Goal: Task Accomplishment & Management: Manage account settings

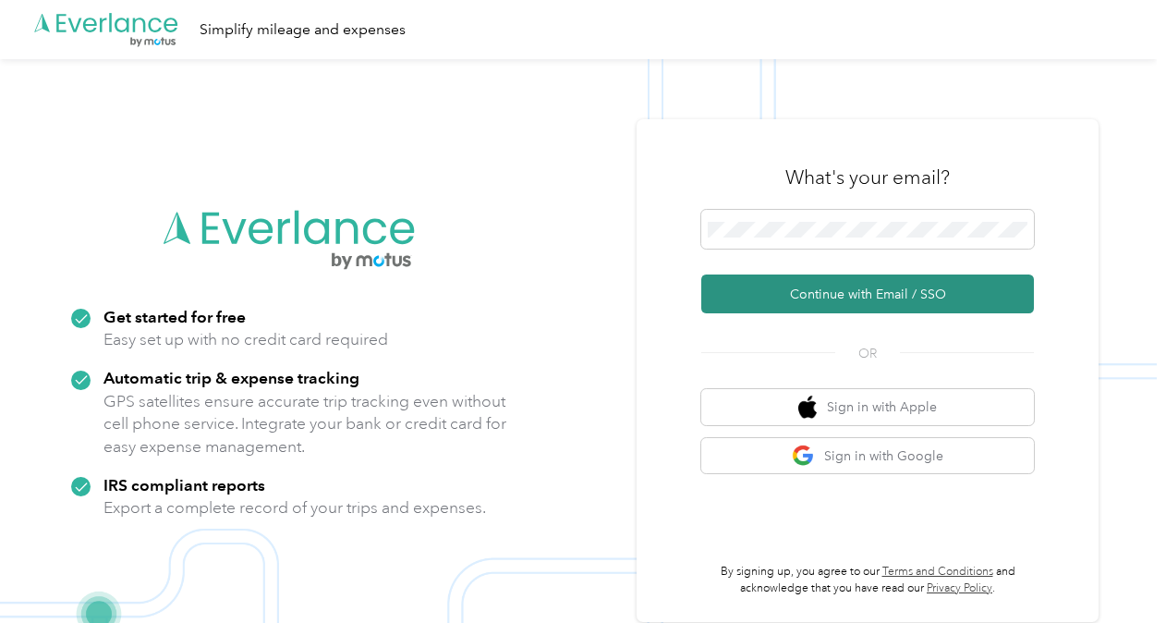
click at [769, 291] on button "Continue with Email / SSO" at bounding box center [867, 293] width 333 height 39
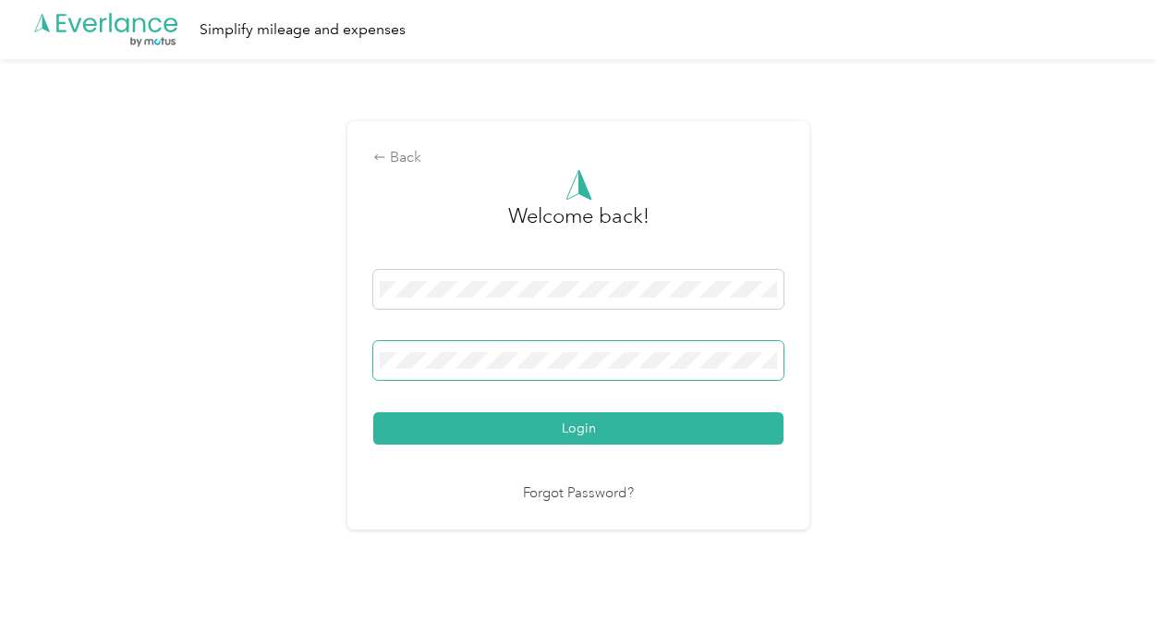
click at [373, 412] on button "Login" at bounding box center [578, 428] width 410 height 32
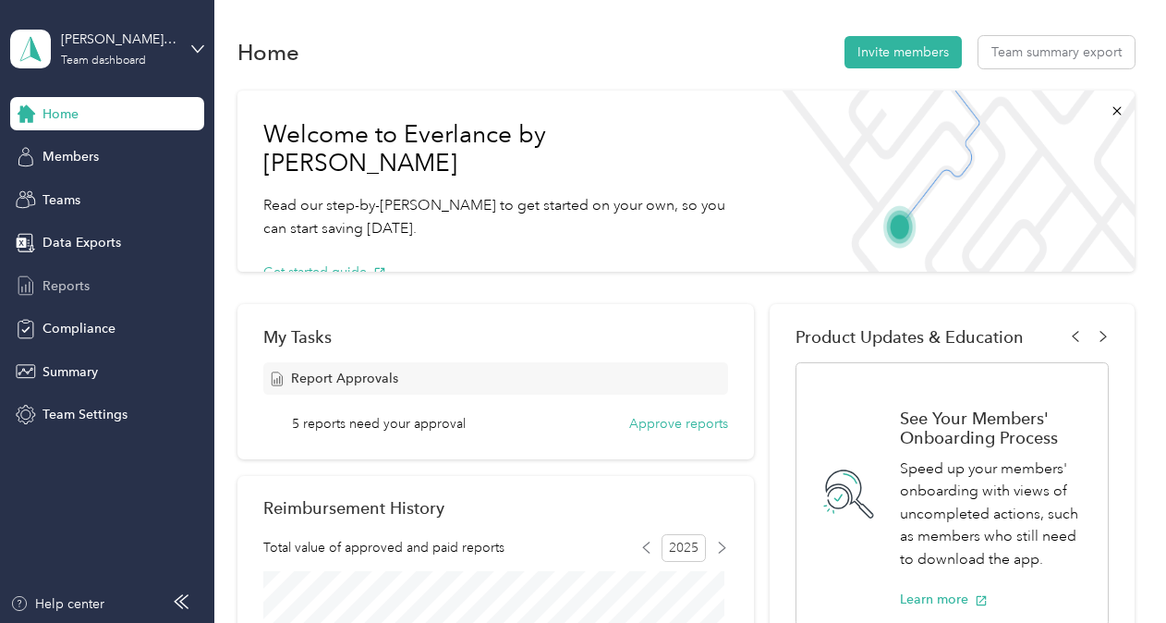
click at [54, 282] on span "Reports" at bounding box center [66, 285] width 47 height 19
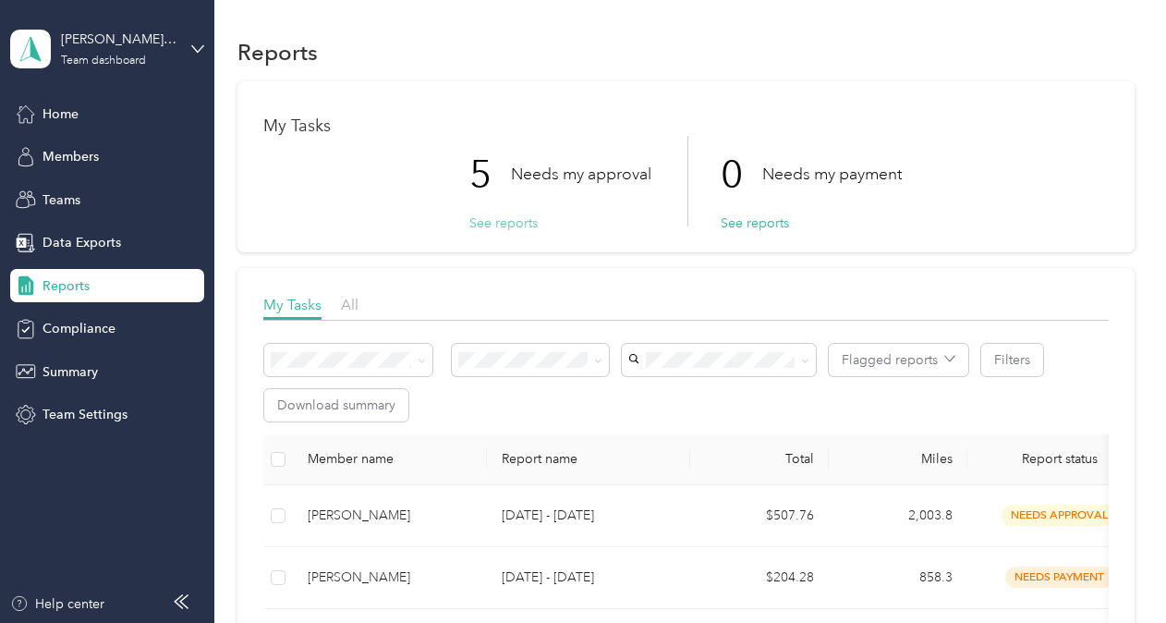
click at [497, 224] on button "See reports" at bounding box center [503, 222] width 68 height 19
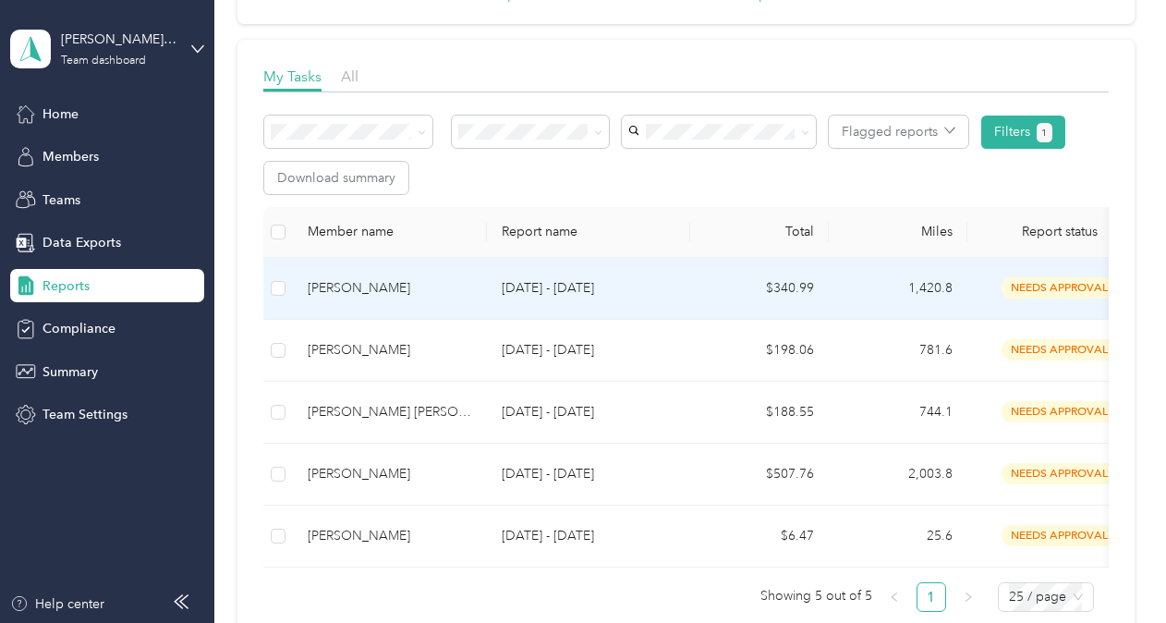
scroll to position [277, 0]
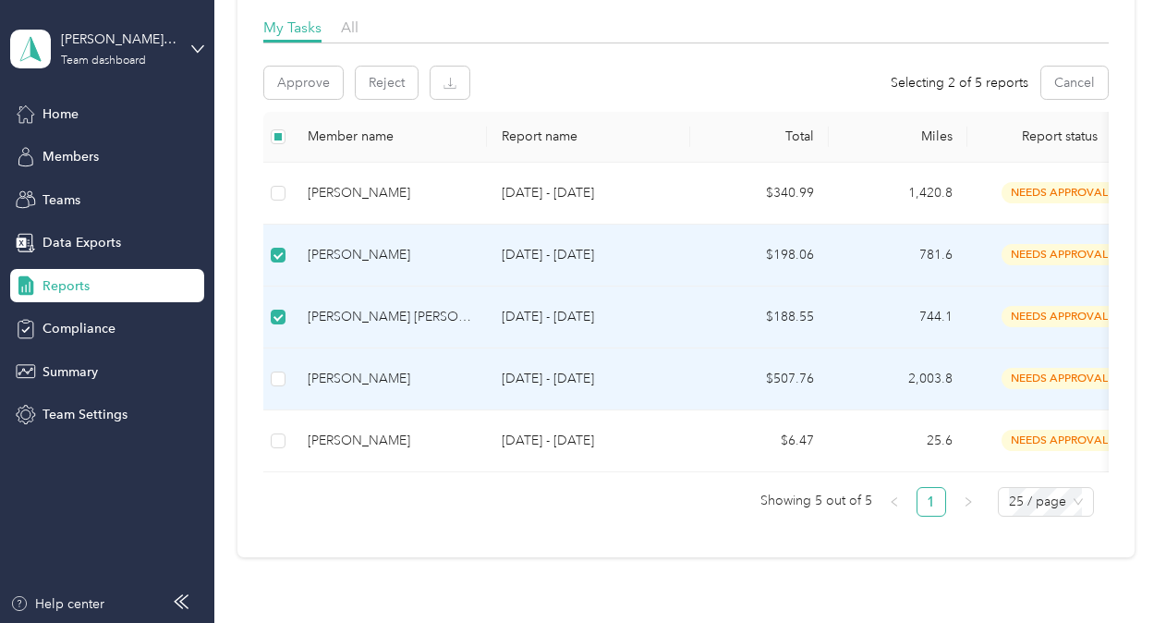
click at [270, 376] on td at bounding box center [278, 379] width 30 height 62
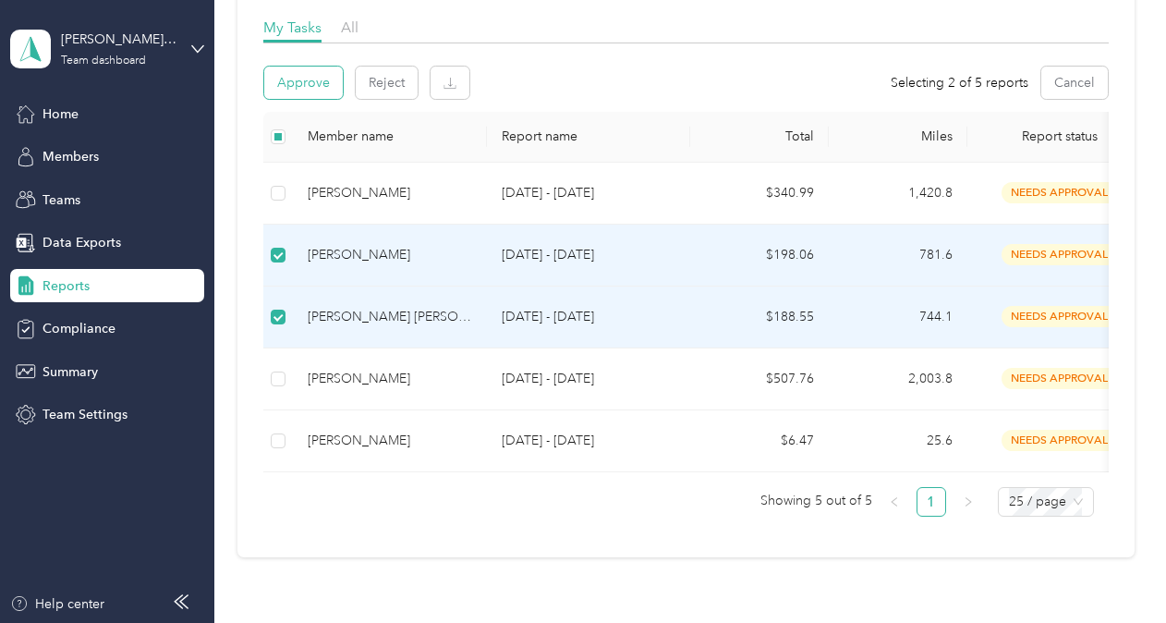
click at [314, 89] on button "Approve" at bounding box center [303, 83] width 79 height 32
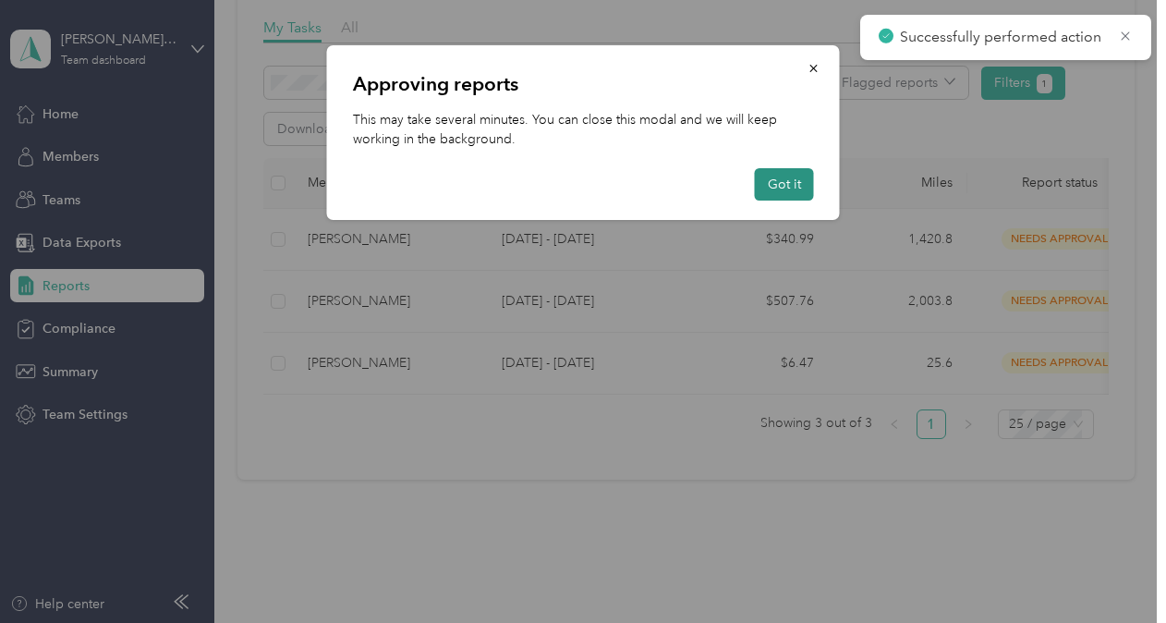
click at [771, 194] on button "Got it" at bounding box center [784, 184] width 59 height 32
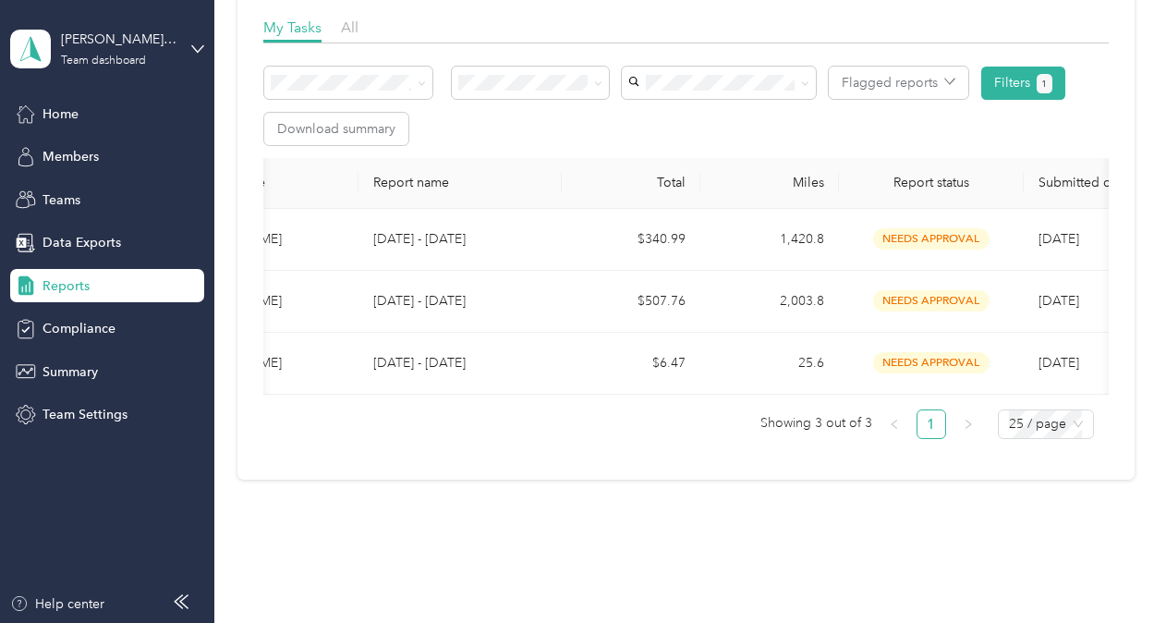
scroll to position [0, 0]
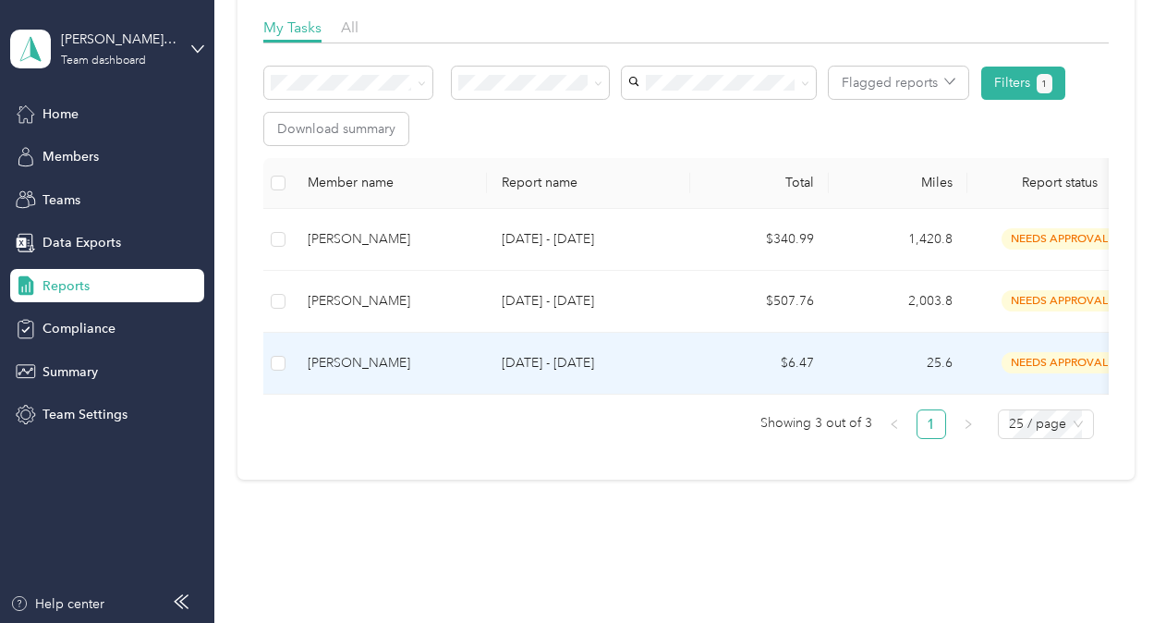
click at [416, 360] on div "[PERSON_NAME]" at bounding box center [390, 363] width 164 height 20
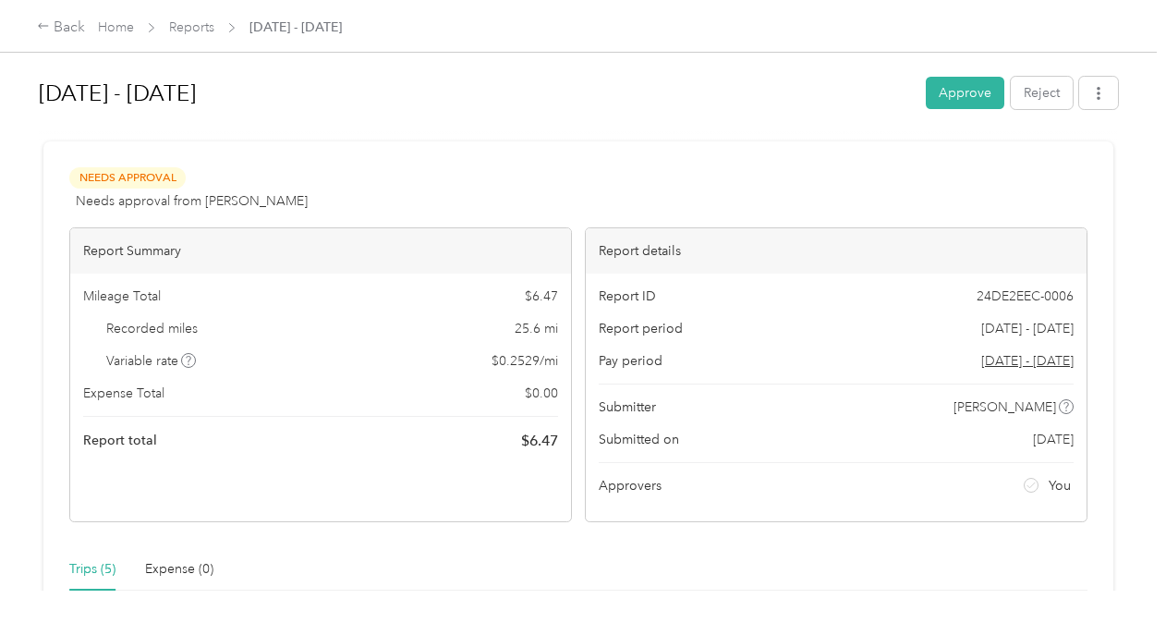
click at [195, 35] on span "Reports" at bounding box center [191, 27] width 45 height 19
drag, startPoint x: 195, startPoint y: 35, endPoint x: 181, endPoint y: 28, distance: 15.7
click at [181, 28] on link "Reports" at bounding box center [191, 27] width 45 height 16
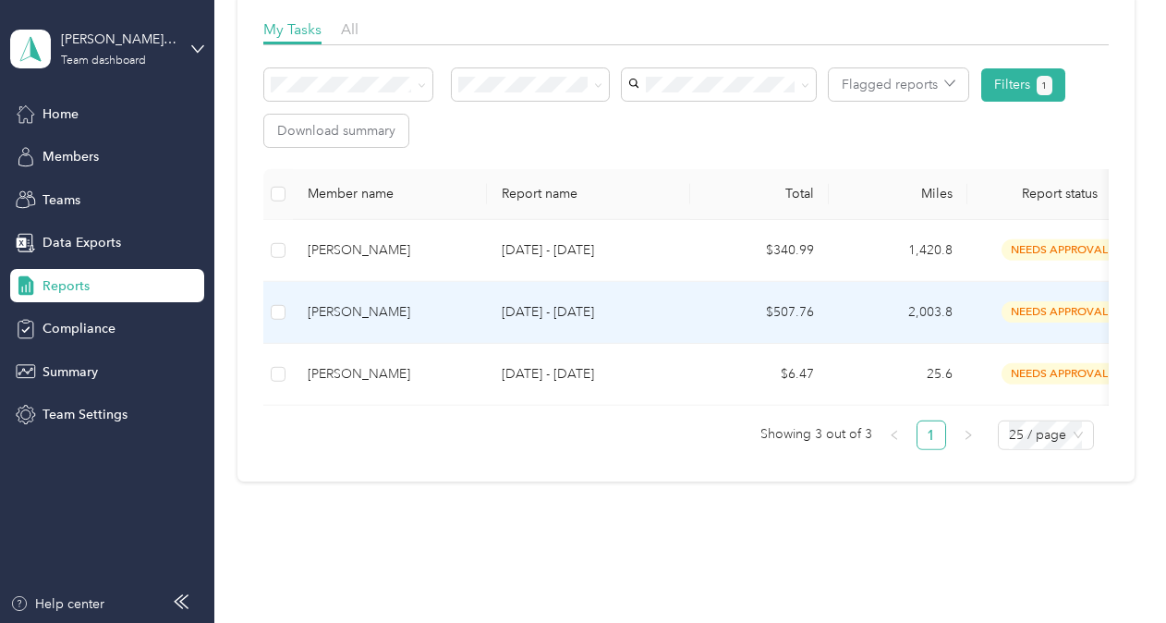
scroll to position [277, 0]
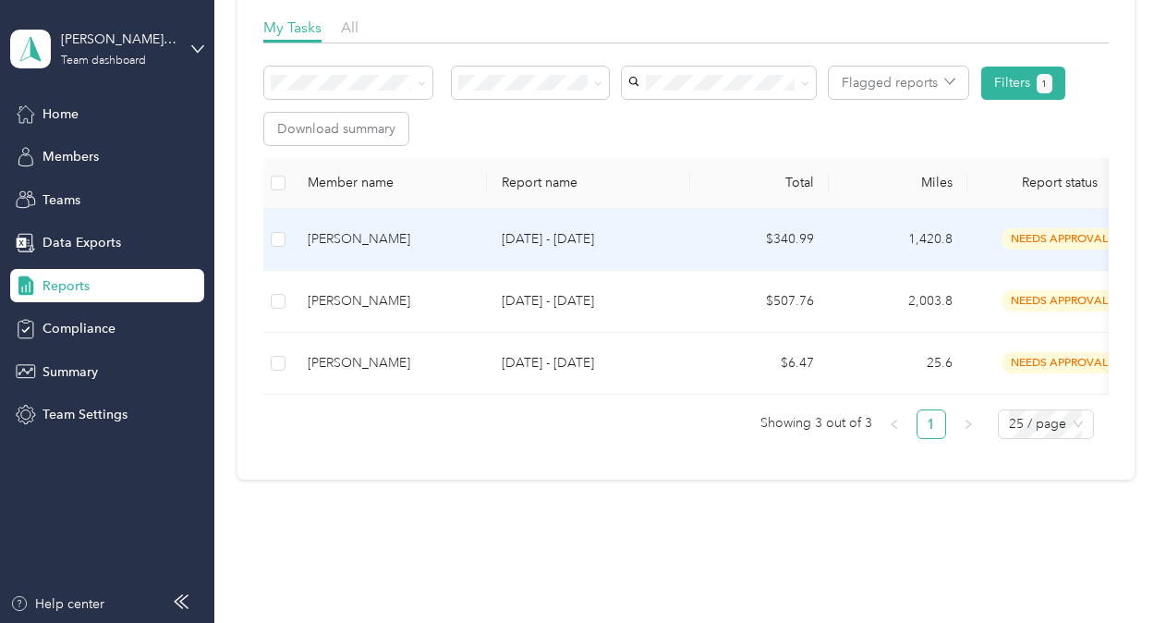
click at [403, 232] on div "[PERSON_NAME]" at bounding box center [390, 239] width 164 height 20
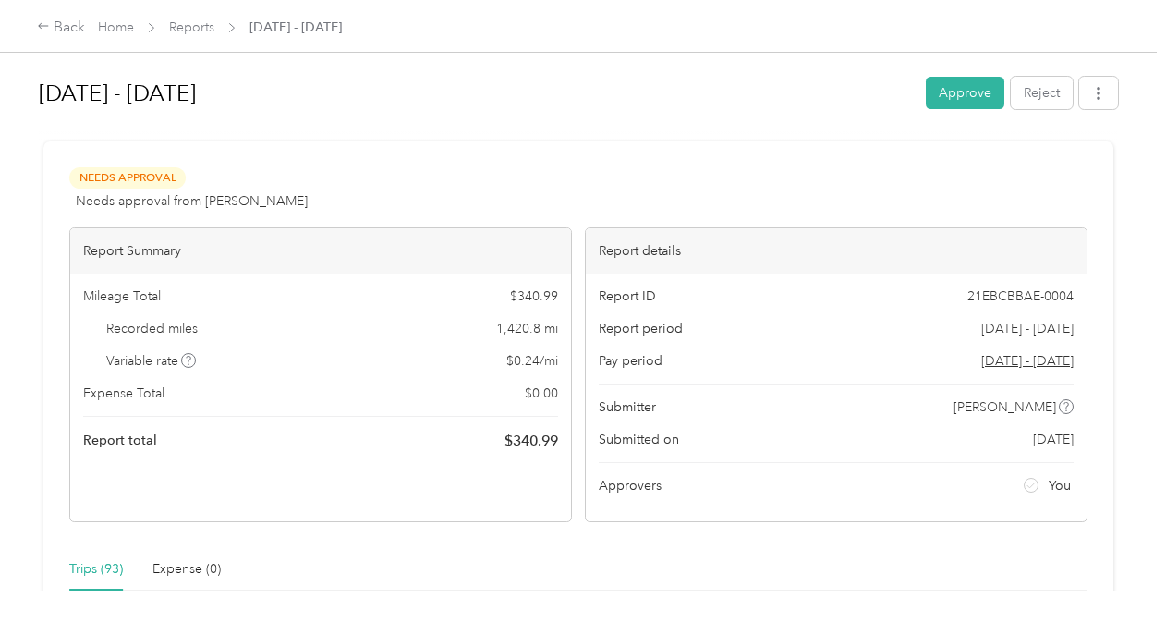
click at [1027, 485] on icon at bounding box center [1031, 484] width 9 height 9
click at [1049, 485] on span "You" at bounding box center [1060, 485] width 22 height 19
click at [34, 28] on div "Back Home Reports [DATE] - [DATE]" at bounding box center [583, 26] width 1166 height 52
click at [44, 31] on icon at bounding box center [43, 25] width 13 height 13
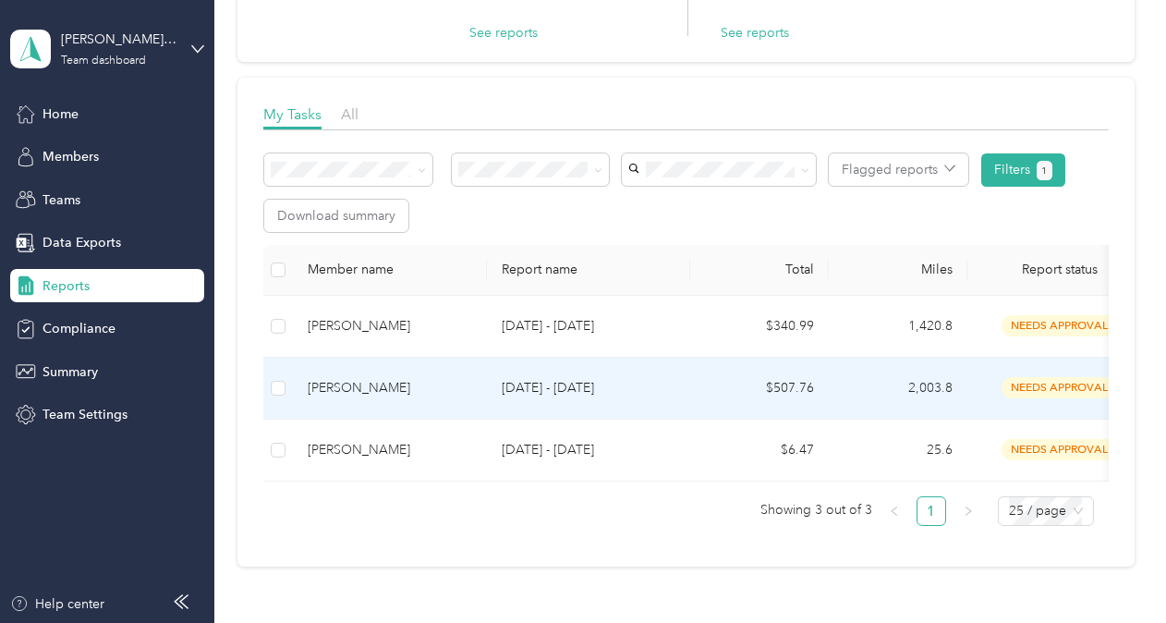
scroll to position [277, 0]
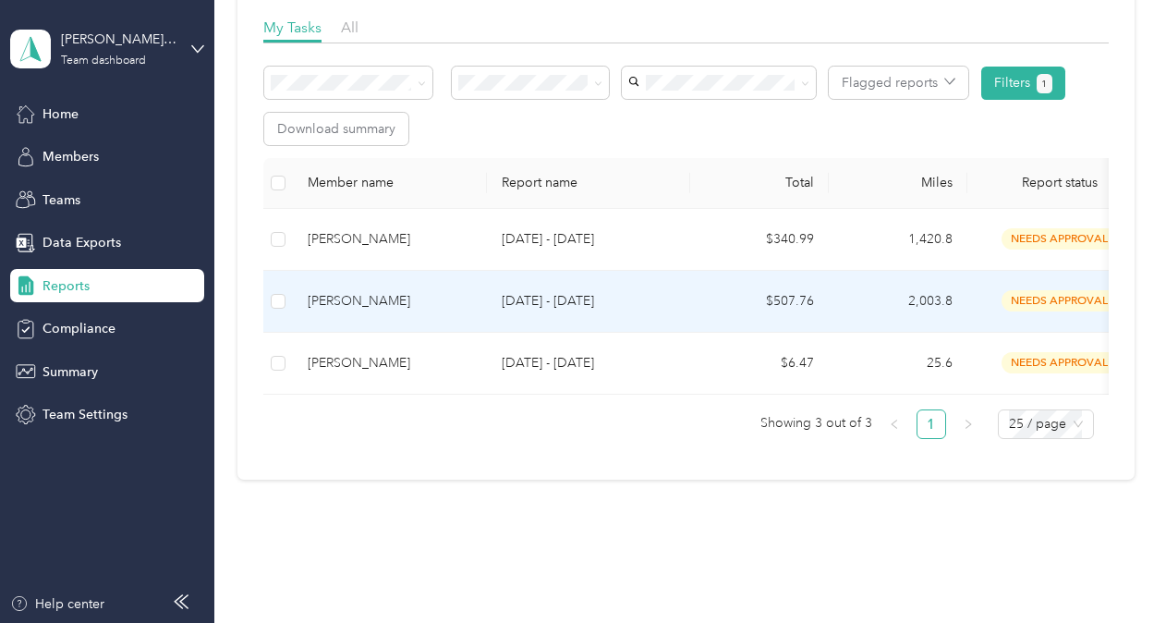
click at [405, 301] on div "[PERSON_NAME]" at bounding box center [390, 301] width 164 height 20
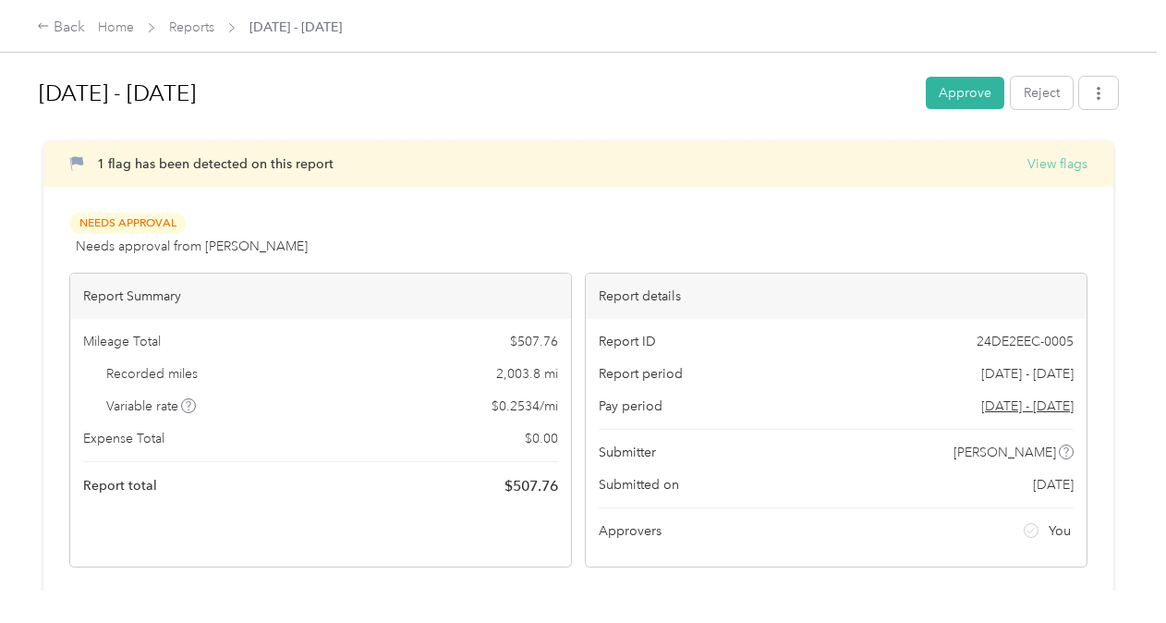
click at [1034, 169] on button "View flags" at bounding box center [1057, 163] width 60 height 19
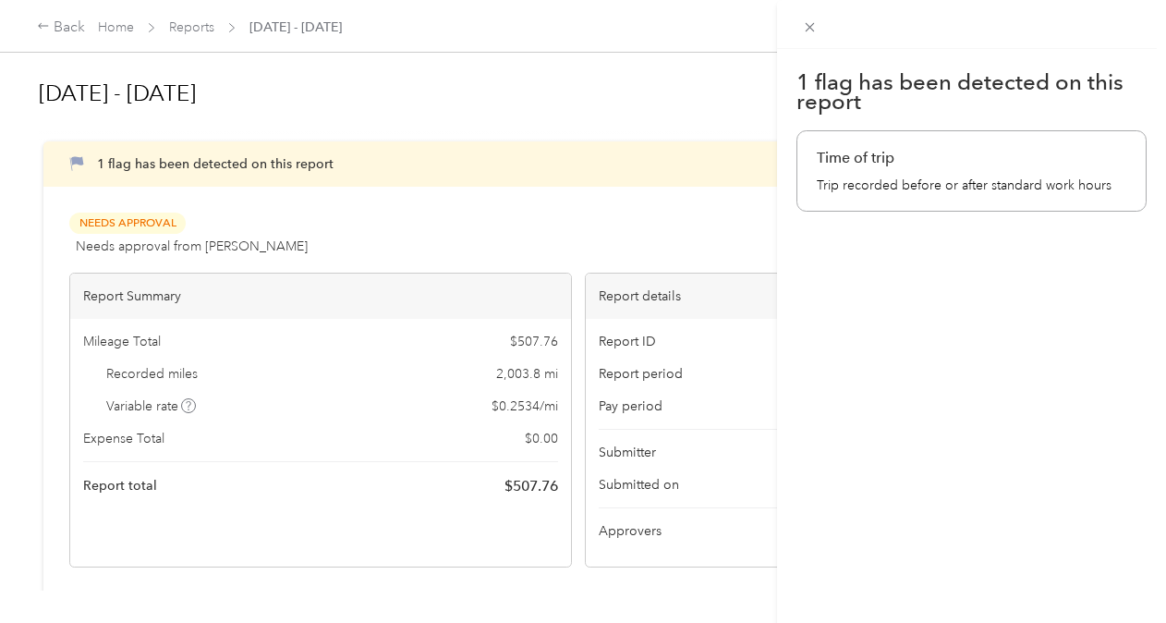
click at [575, 193] on div "1 flag has been detected on this report Time of trip Trip recorded before or af…" at bounding box center [583, 311] width 1166 height 623
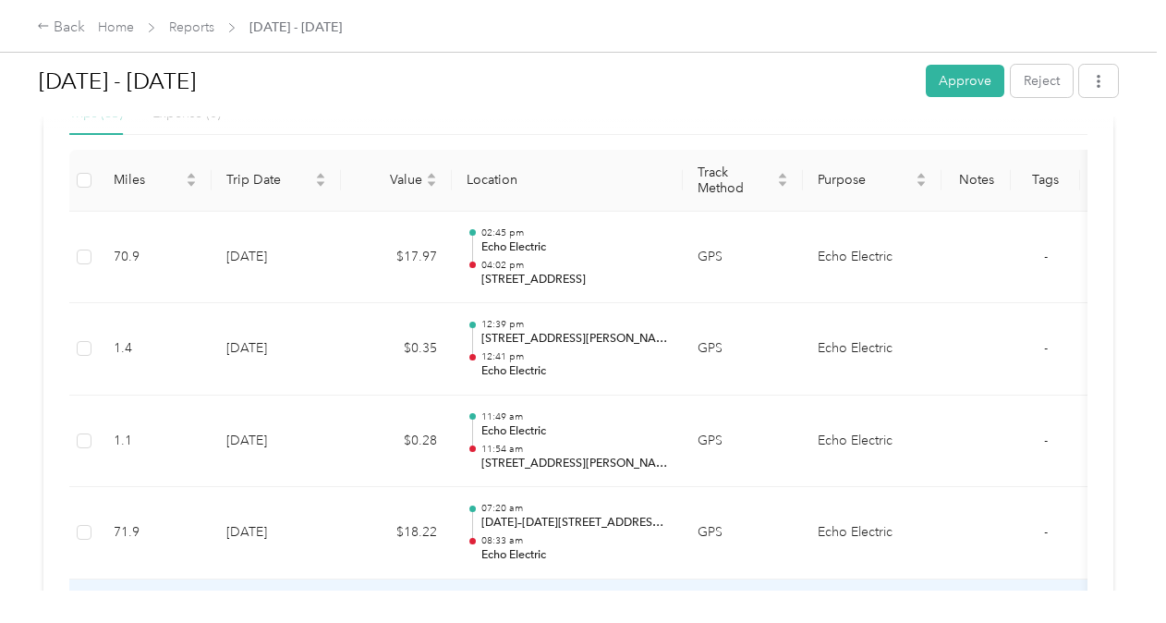
scroll to position [462, 0]
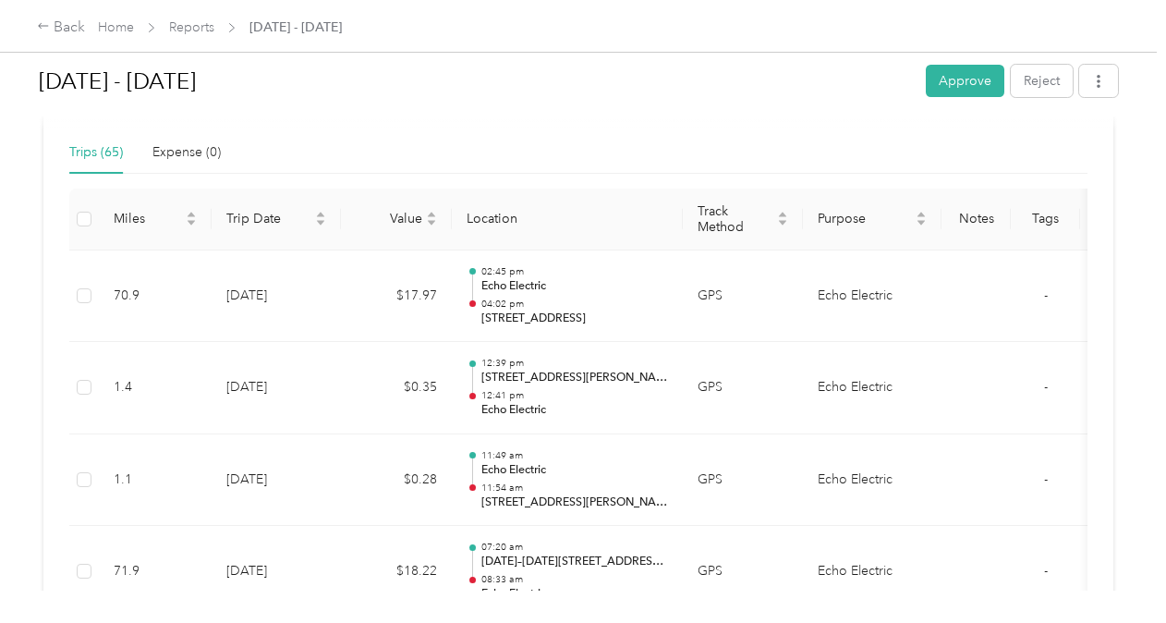
click at [1043, 217] on th "Tags" at bounding box center [1045, 219] width 69 height 62
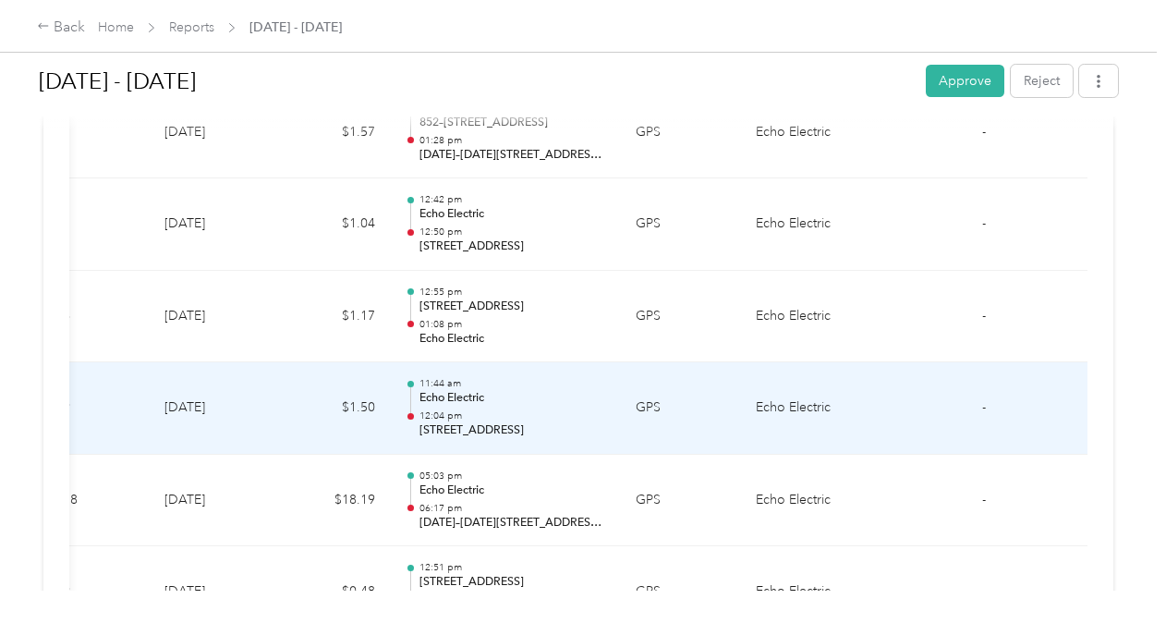
scroll to position [1201, 0]
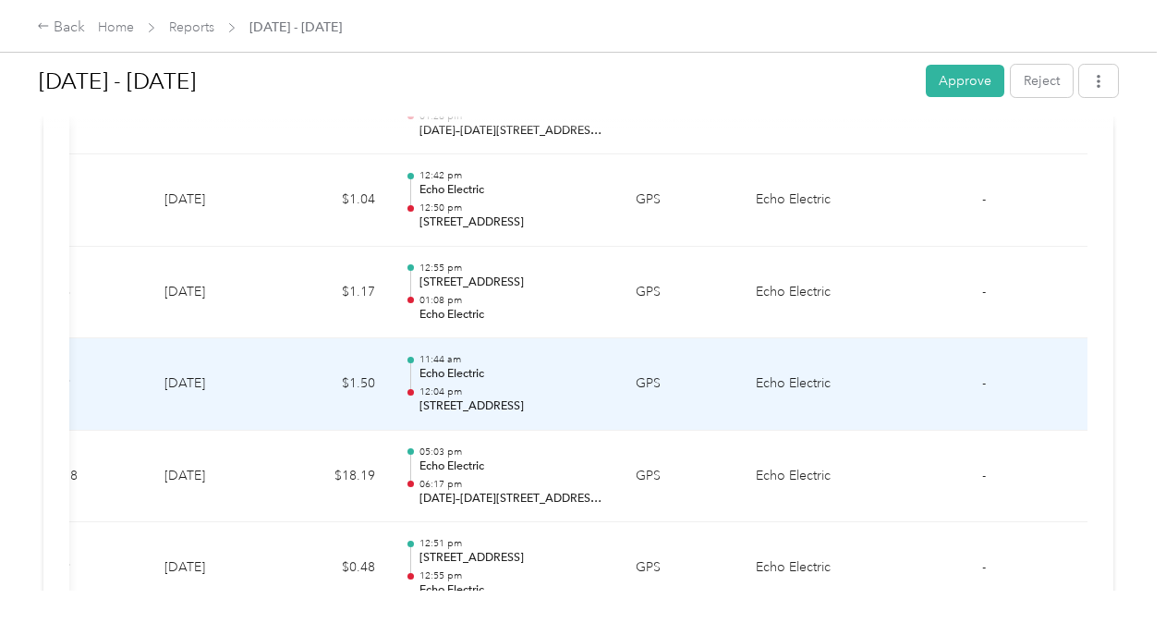
click at [242, 358] on td "[DATE]" at bounding box center [214, 384] width 129 height 92
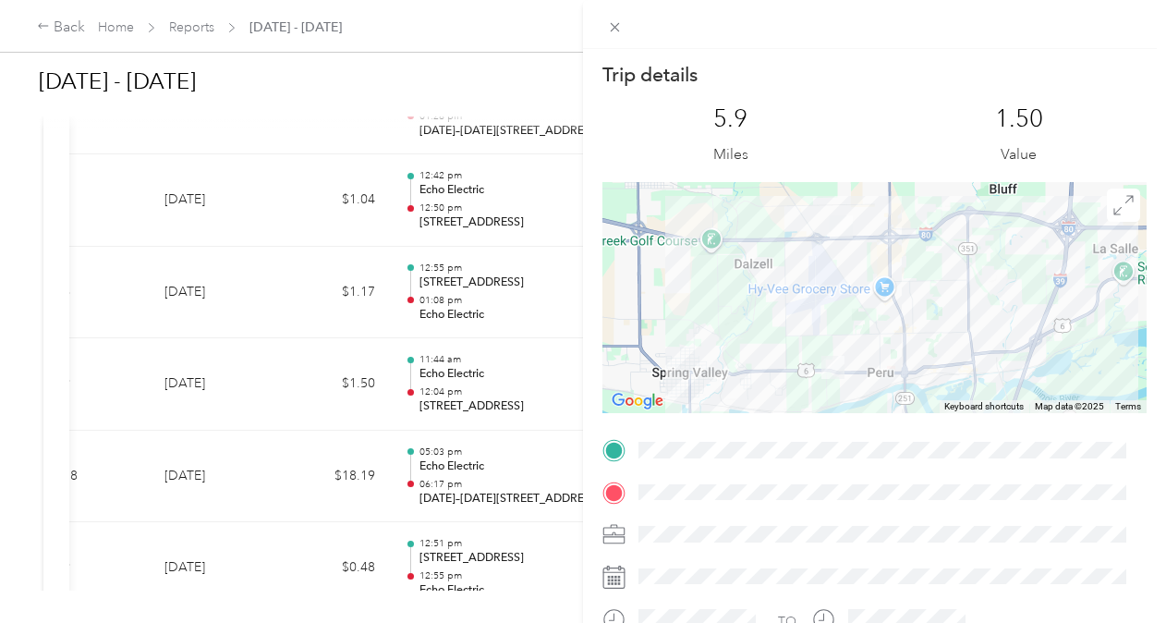
click at [354, 360] on div "Trip details This trip cannot be edited because it is either under review, appr…" at bounding box center [583, 311] width 1166 height 623
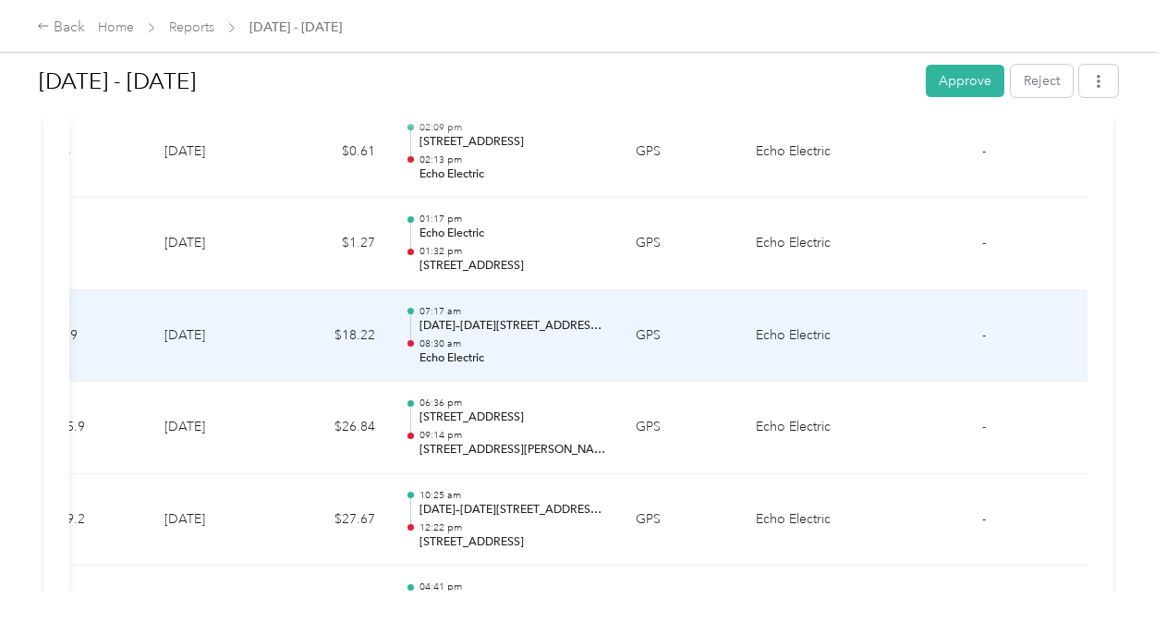
scroll to position [2864, 0]
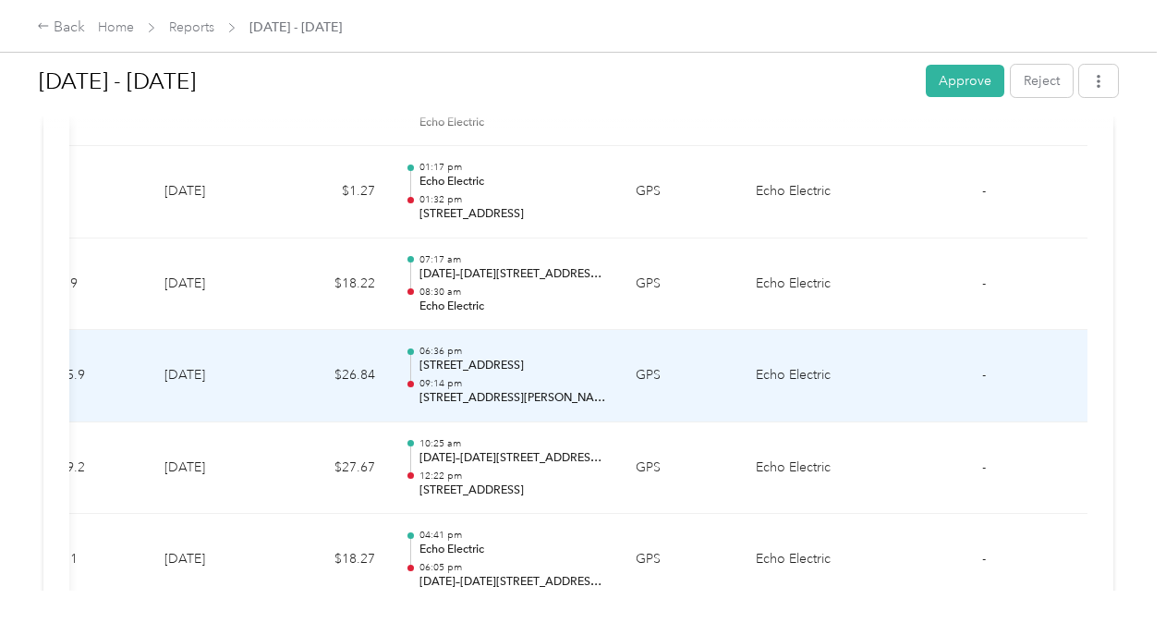
click at [303, 373] on td "$26.84" at bounding box center [334, 376] width 111 height 92
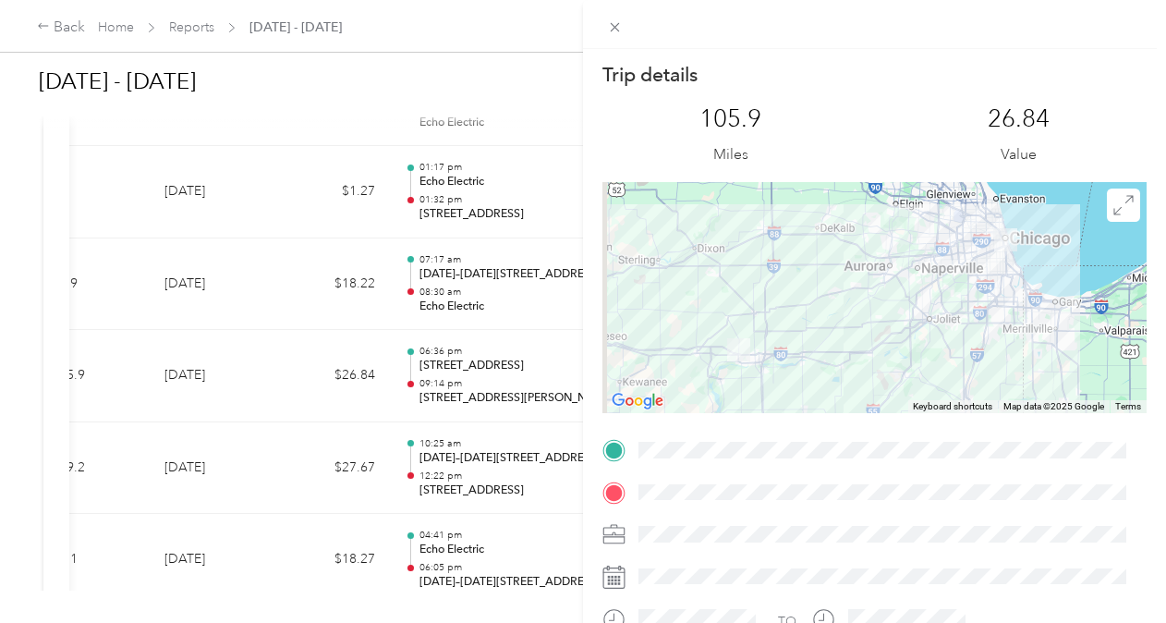
click at [303, 373] on div "Trip details This trip cannot be edited because it is either under review, appr…" at bounding box center [583, 311] width 1166 height 623
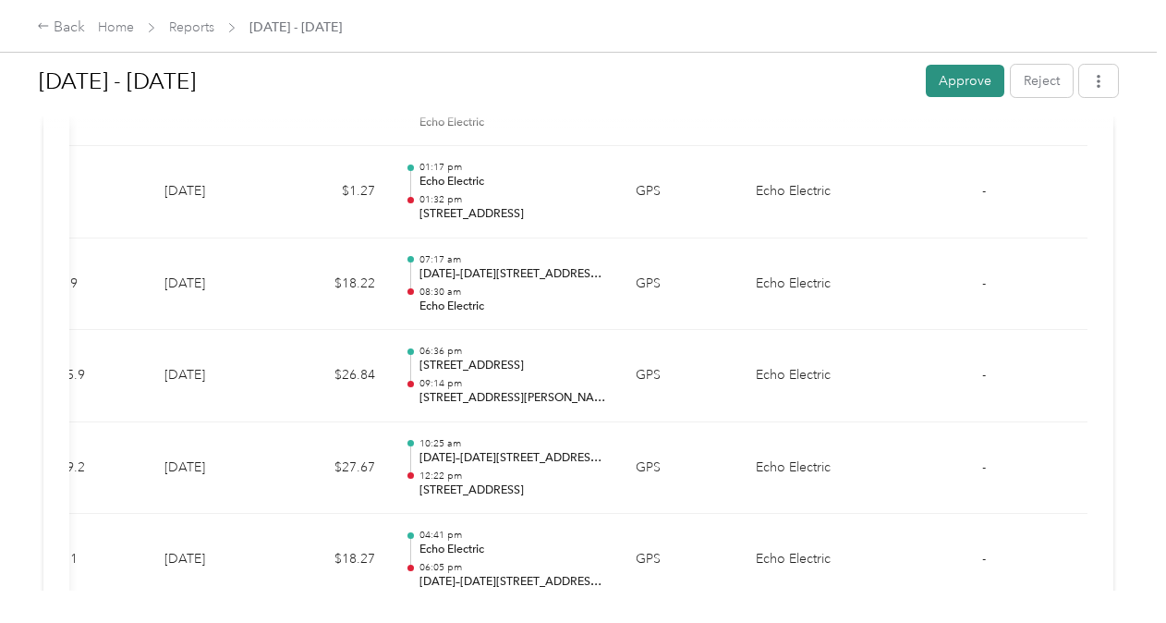
click at [971, 77] on button "Approve" at bounding box center [965, 81] width 79 height 32
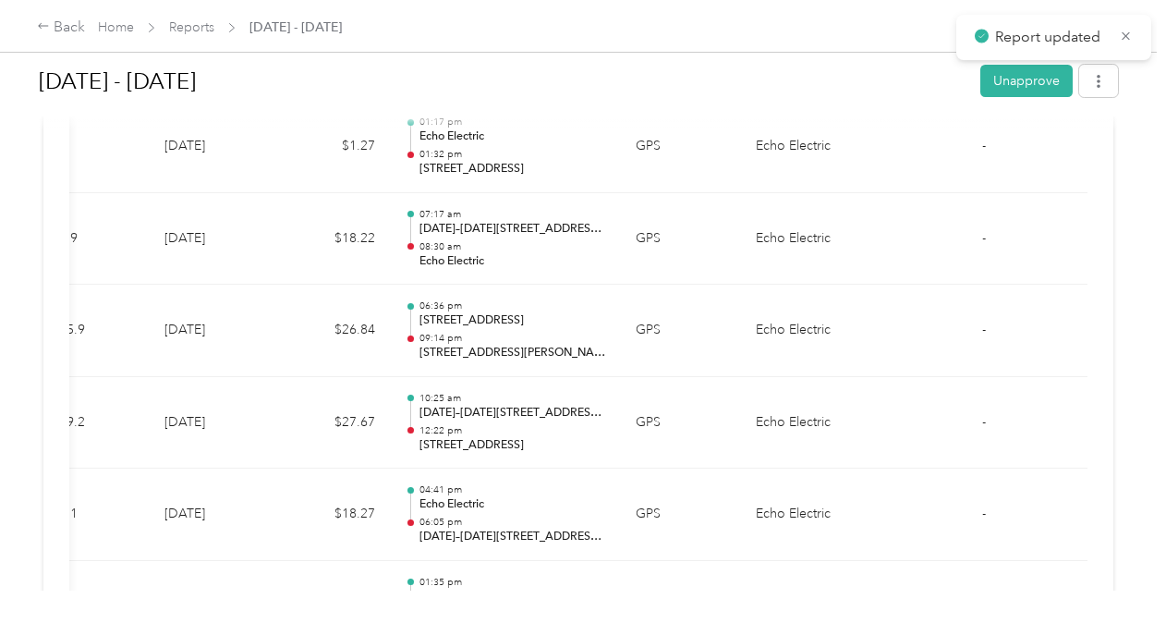
scroll to position [2818, 0]
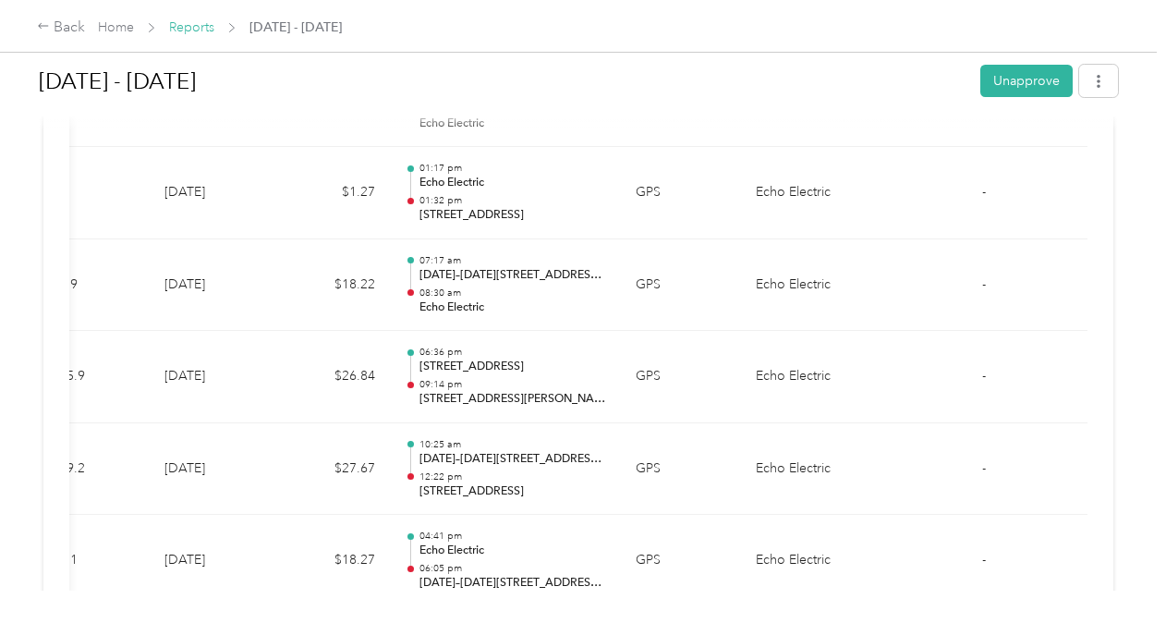
click at [202, 26] on link "Reports" at bounding box center [191, 27] width 45 height 16
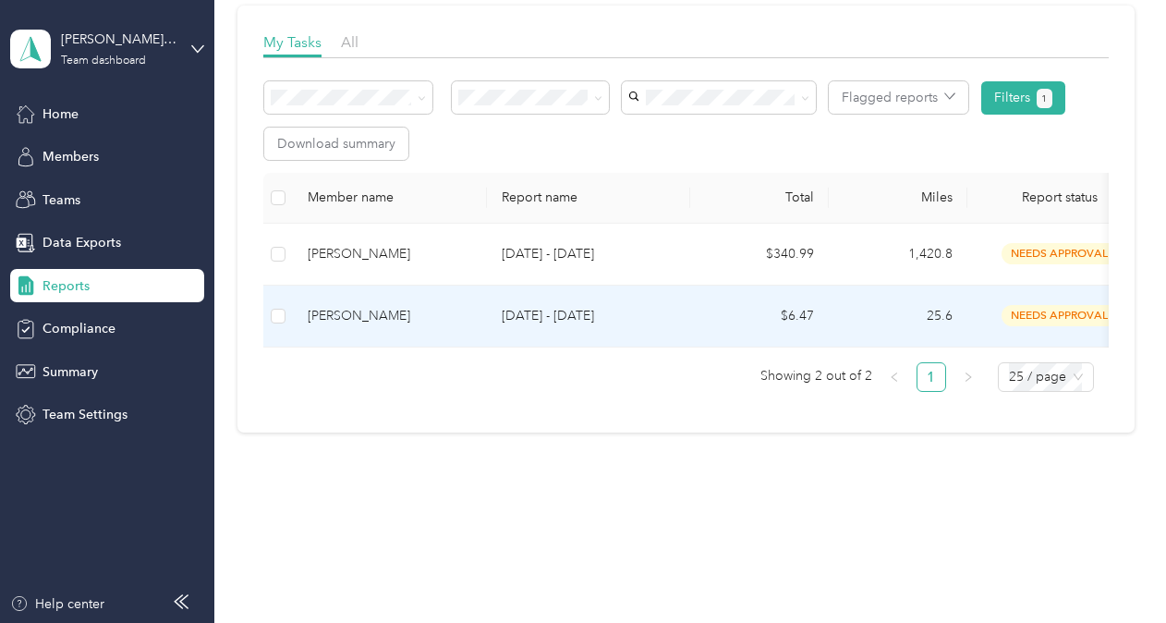
scroll to position [229, 0]
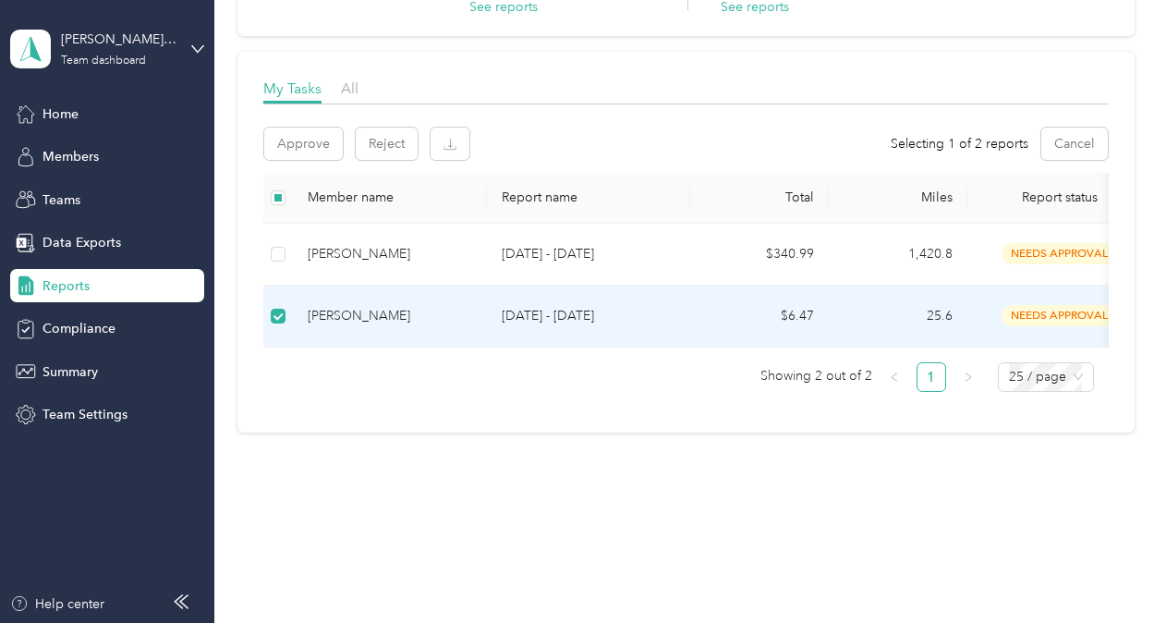
click at [382, 306] on div "[PERSON_NAME]" at bounding box center [390, 316] width 164 height 20
click at [316, 137] on button "Approve" at bounding box center [303, 144] width 79 height 32
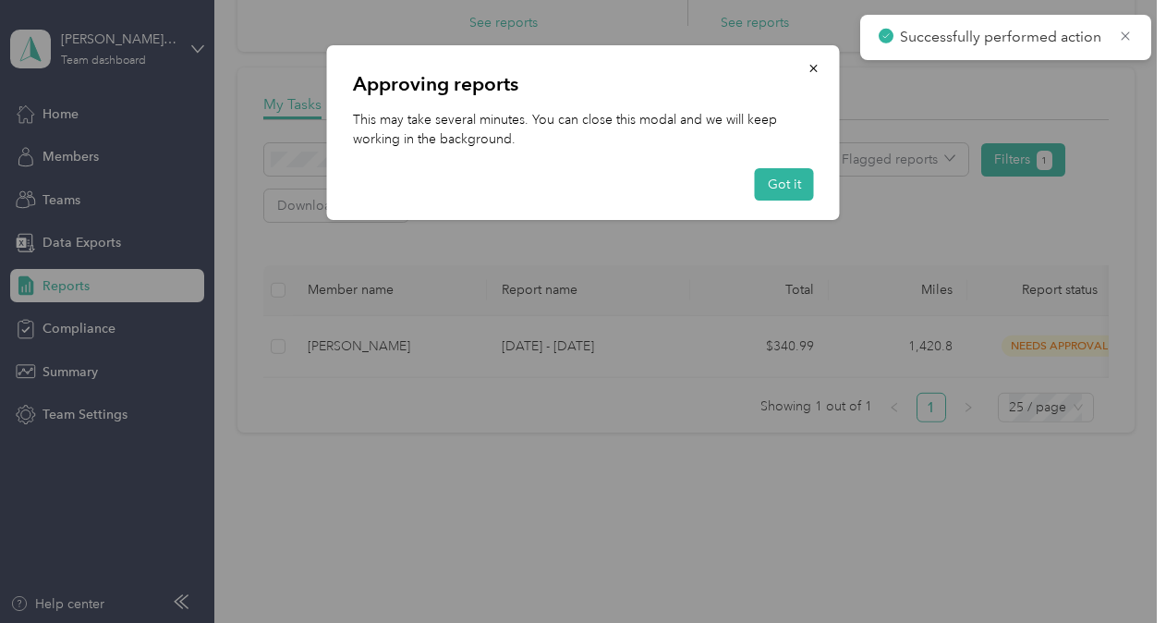
scroll to position [214, 0]
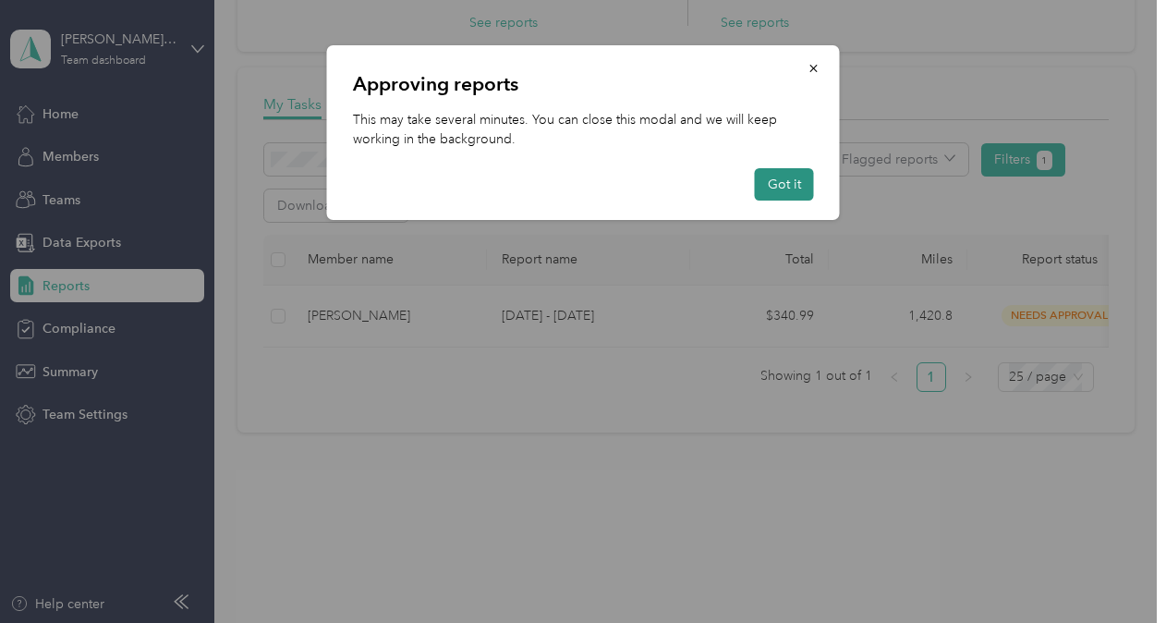
click at [801, 188] on button "Got it" at bounding box center [784, 184] width 59 height 32
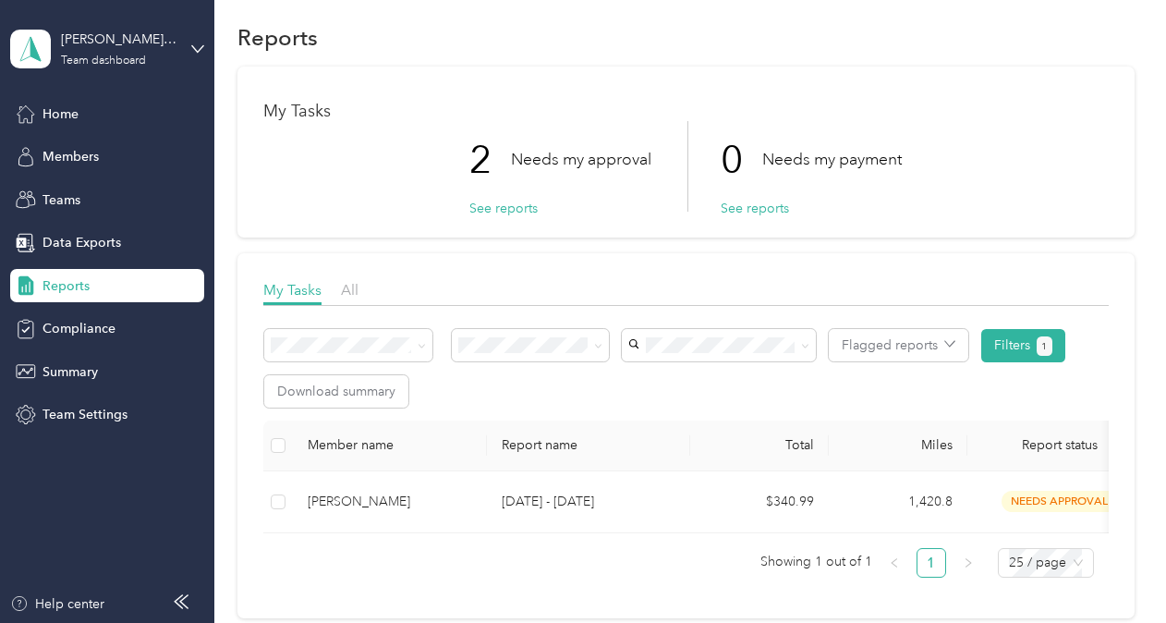
scroll to position [0, 0]
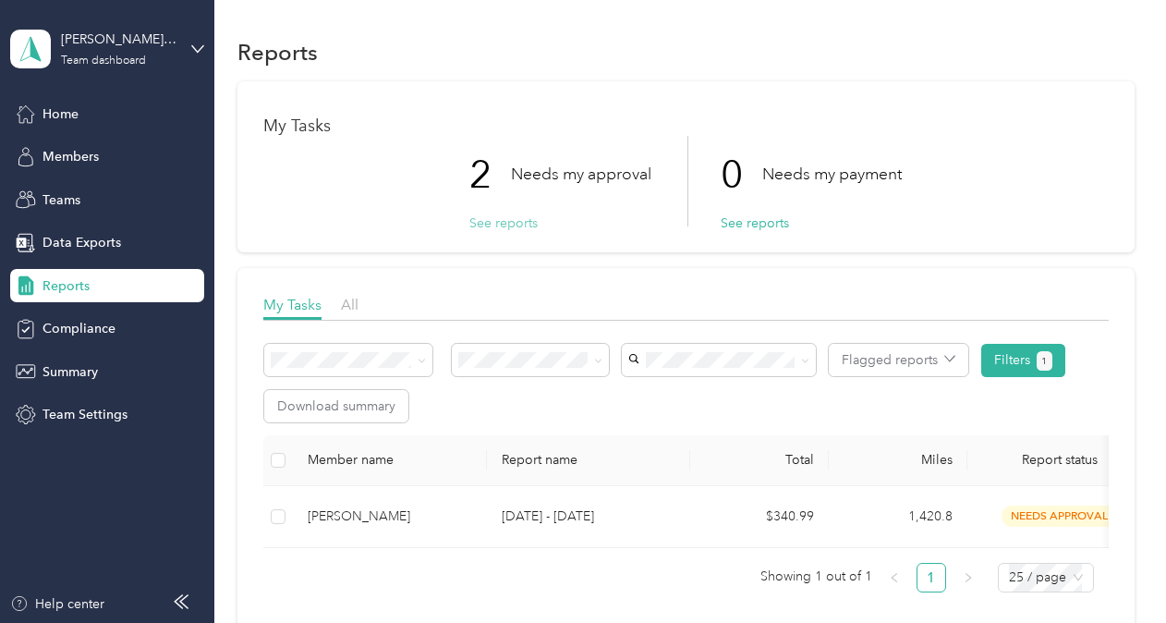
click at [520, 224] on button "See reports" at bounding box center [503, 222] width 68 height 19
